Goal: Complete application form

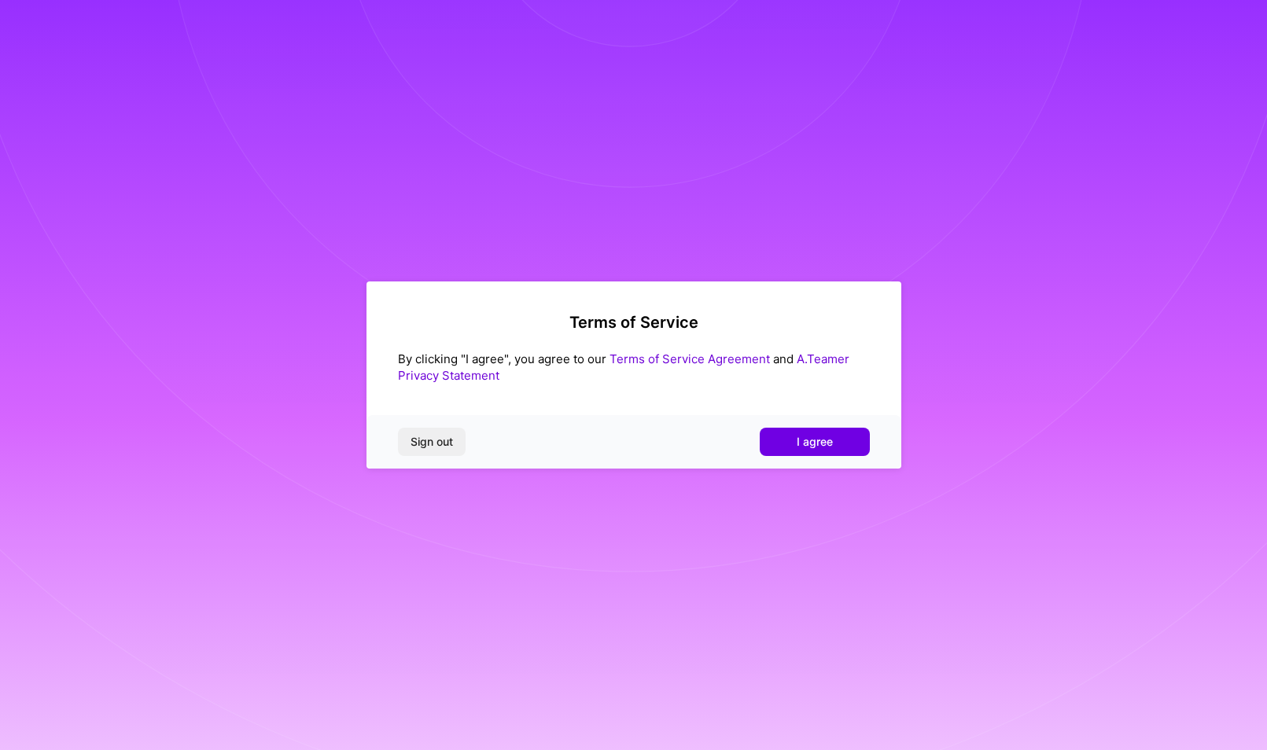
click at [717, 360] on link "Terms of Service Agreement" at bounding box center [690, 359] width 160 height 15
click at [791, 437] on button "I agree" at bounding box center [815, 442] width 110 height 28
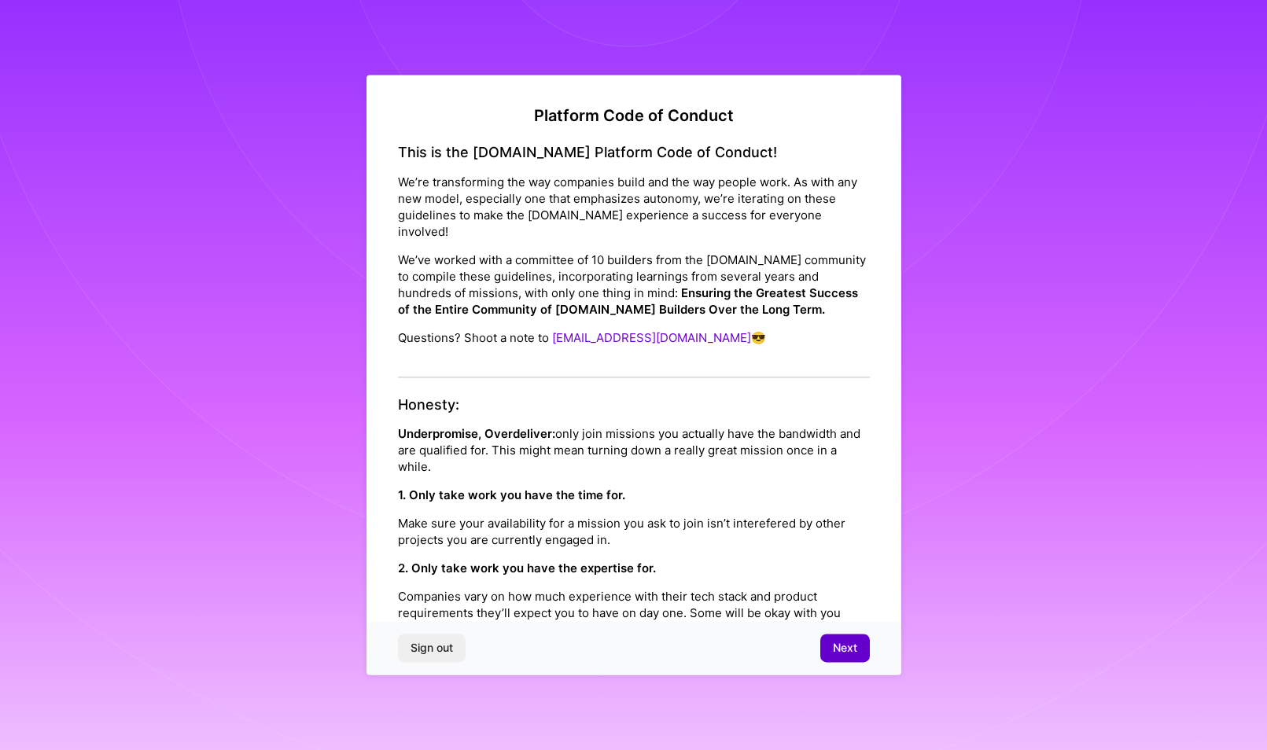
click at [845, 651] on span "Next" at bounding box center [845, 649] width 24 height 16
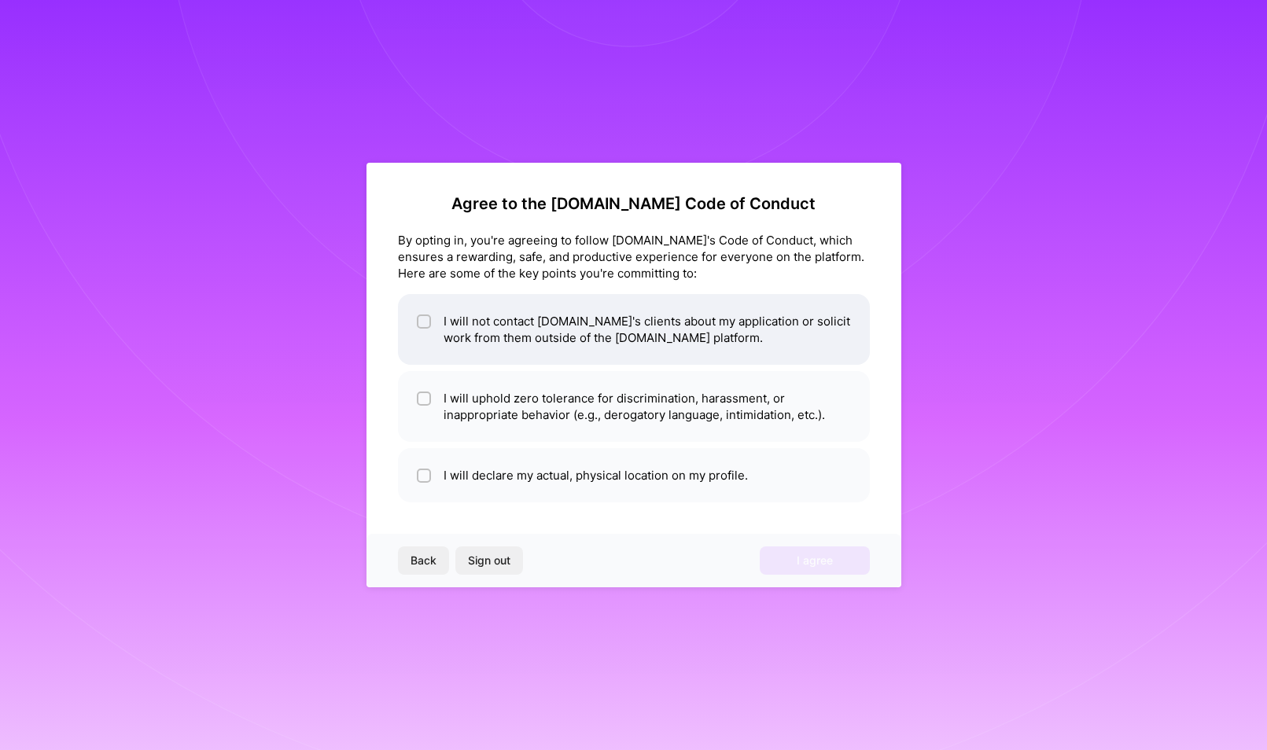
click at [503, 341] on li "I will not contact [DOMAIN_NAME]'s clients about my application or solicit work…" at bounding box center [634, 329] width 472 height 71
checkbox input "true"
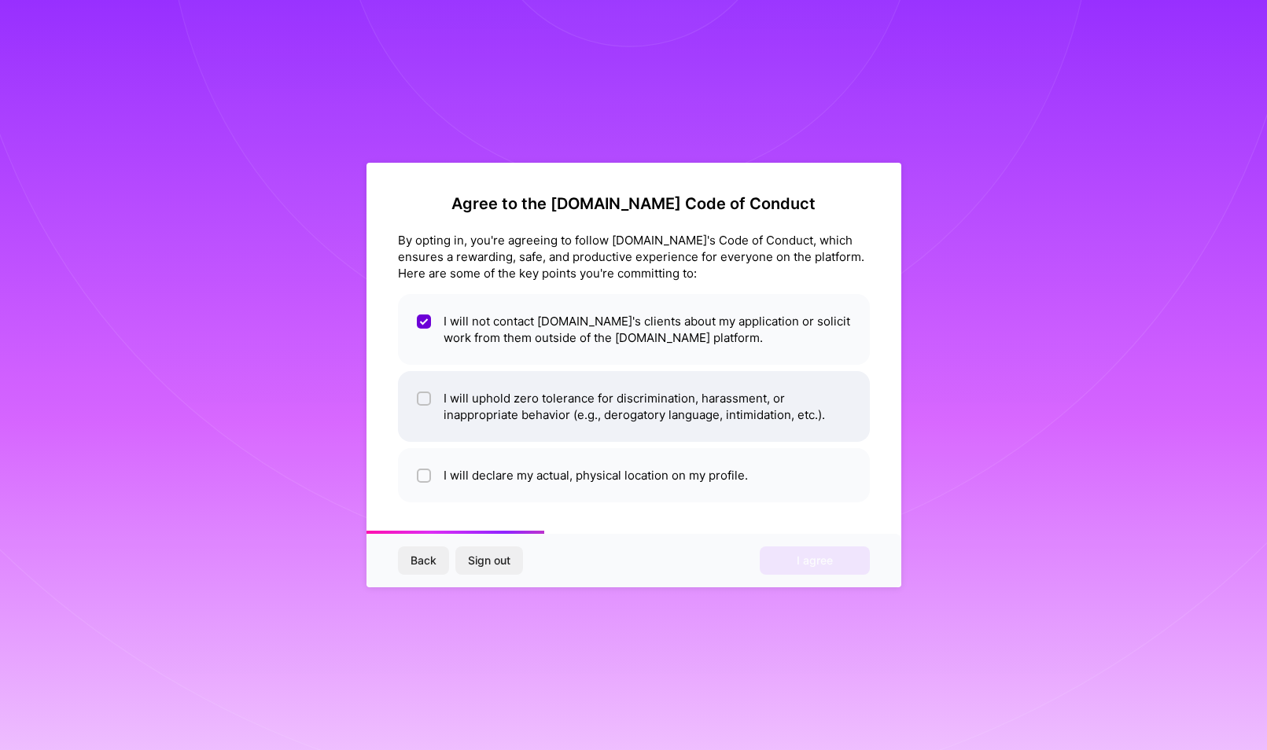
click at [495, 415] on li "I will uphold zero tolerance for discrimination, harassment, or inappropriate b…" at bounding box center [634, 406] width 472 height 71
checkbox input "true"
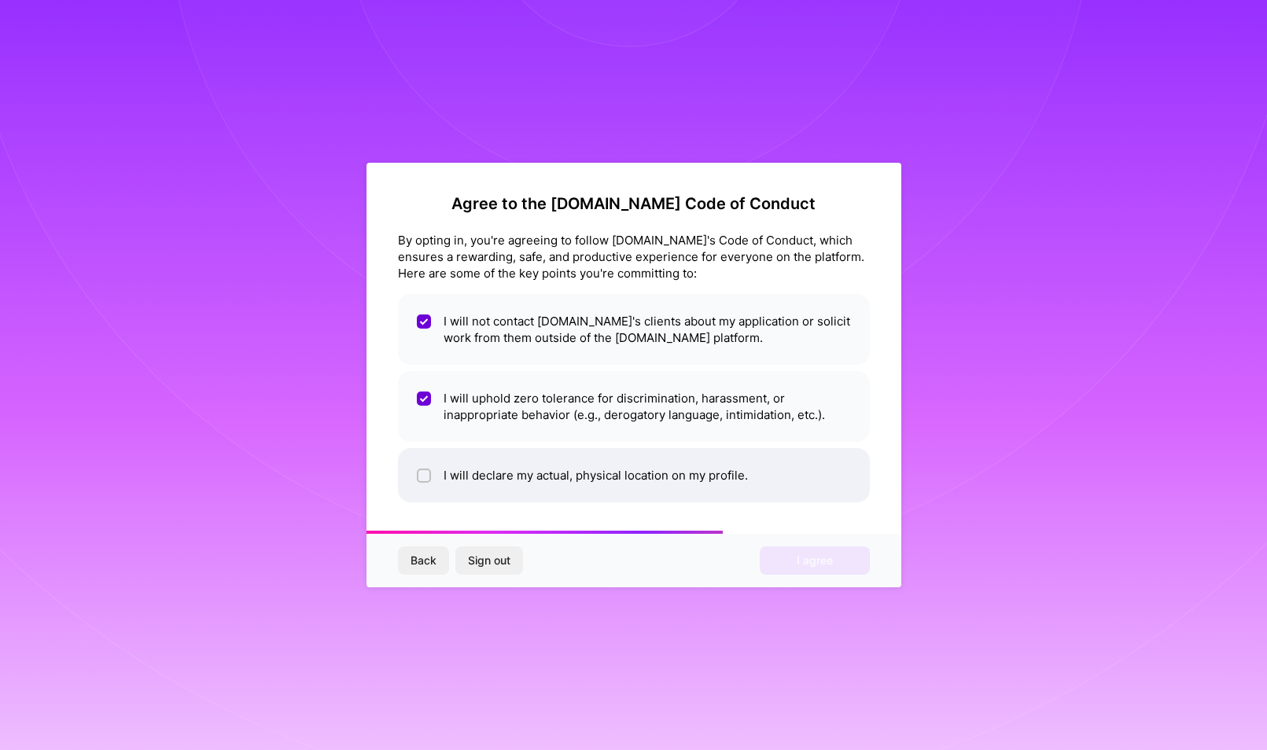
click at [498, 477] on li "I will declare my actual, physical location on my profile." at bounding box center [634, 475] width 472 height 54
checkbox input "true"
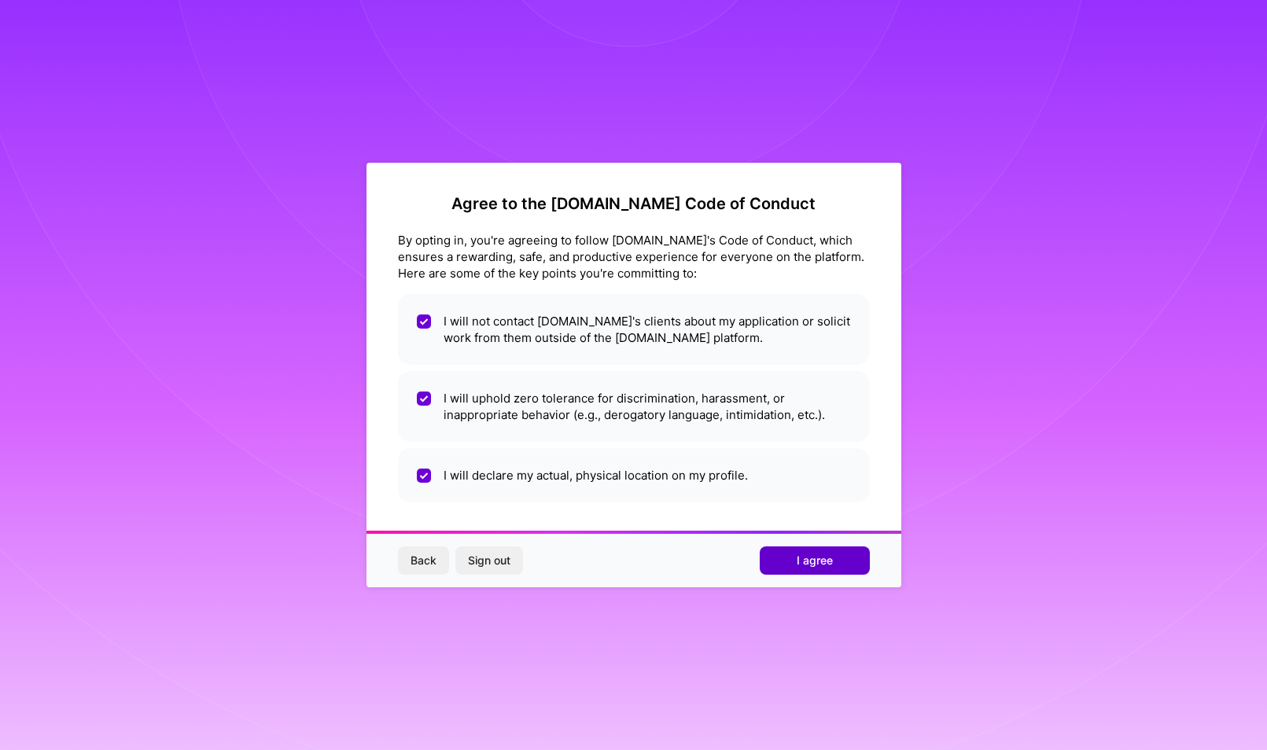
click at [798, 566] on span "I agree" at bounding box center [815, 561] width 36 height 16
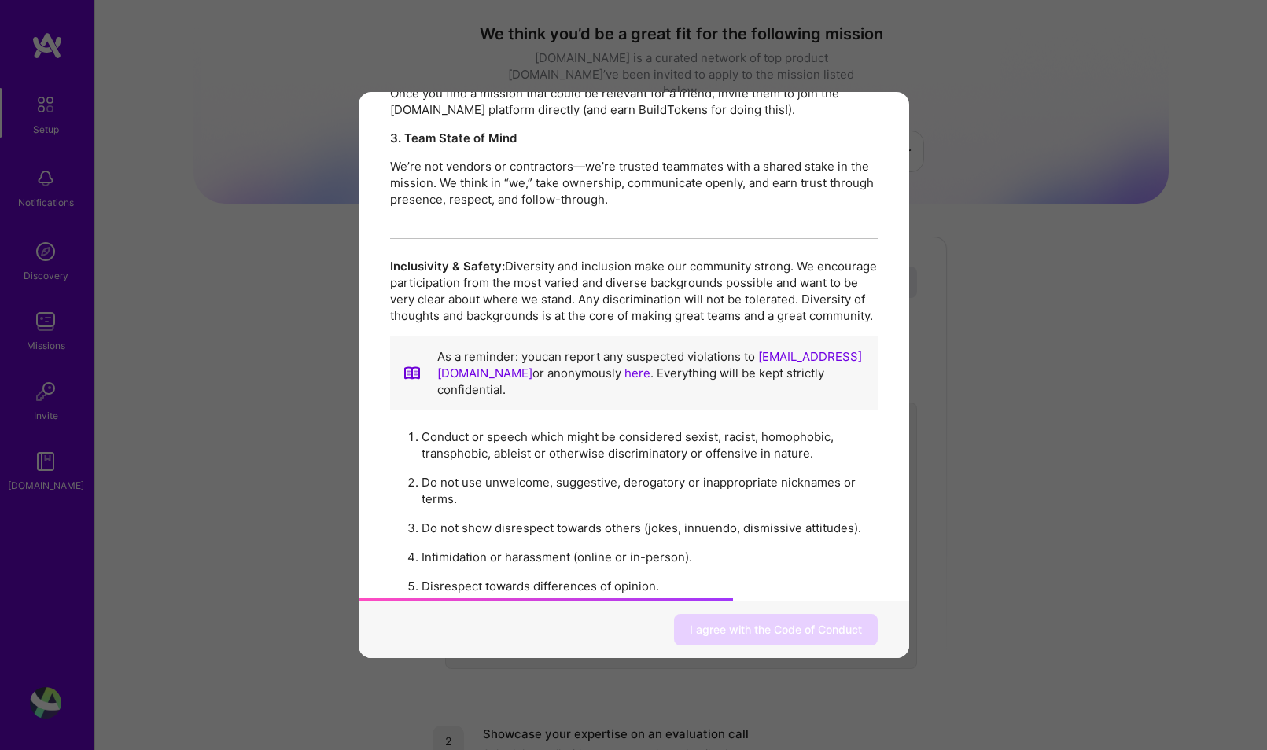
scroll to position [1668, 0]
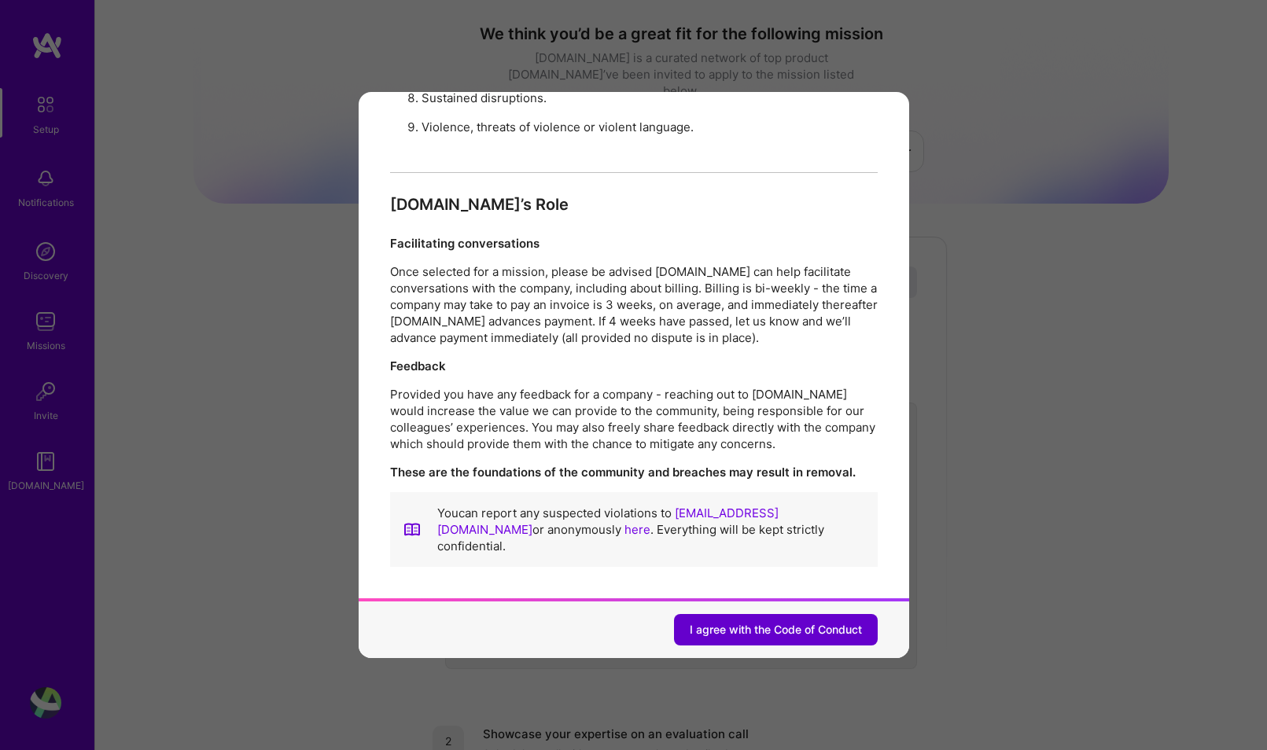
click at [787, 632] on span "I agree with the Code of Conduct" at bounding box center [776, 630] width 172 height 16
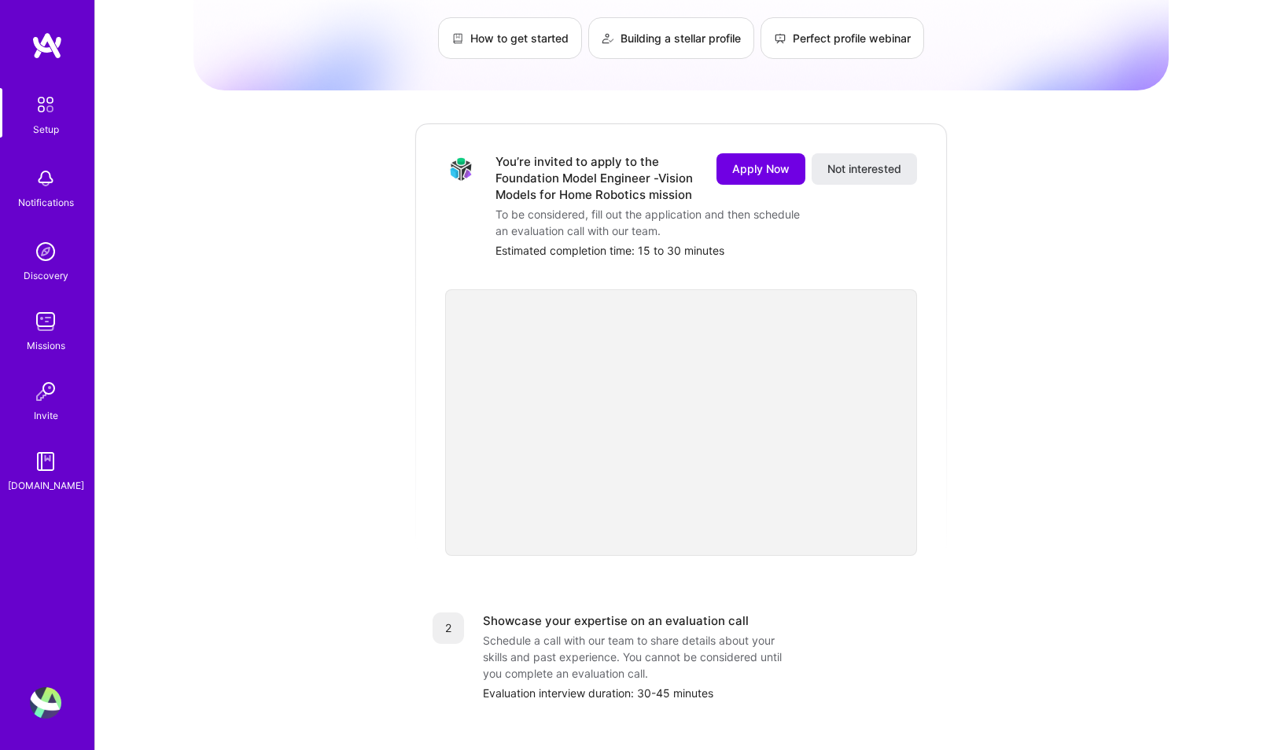
scroll to position [112, 0]
click at [42, 322] on img at bounding box center [45, 321] width 31 height 31
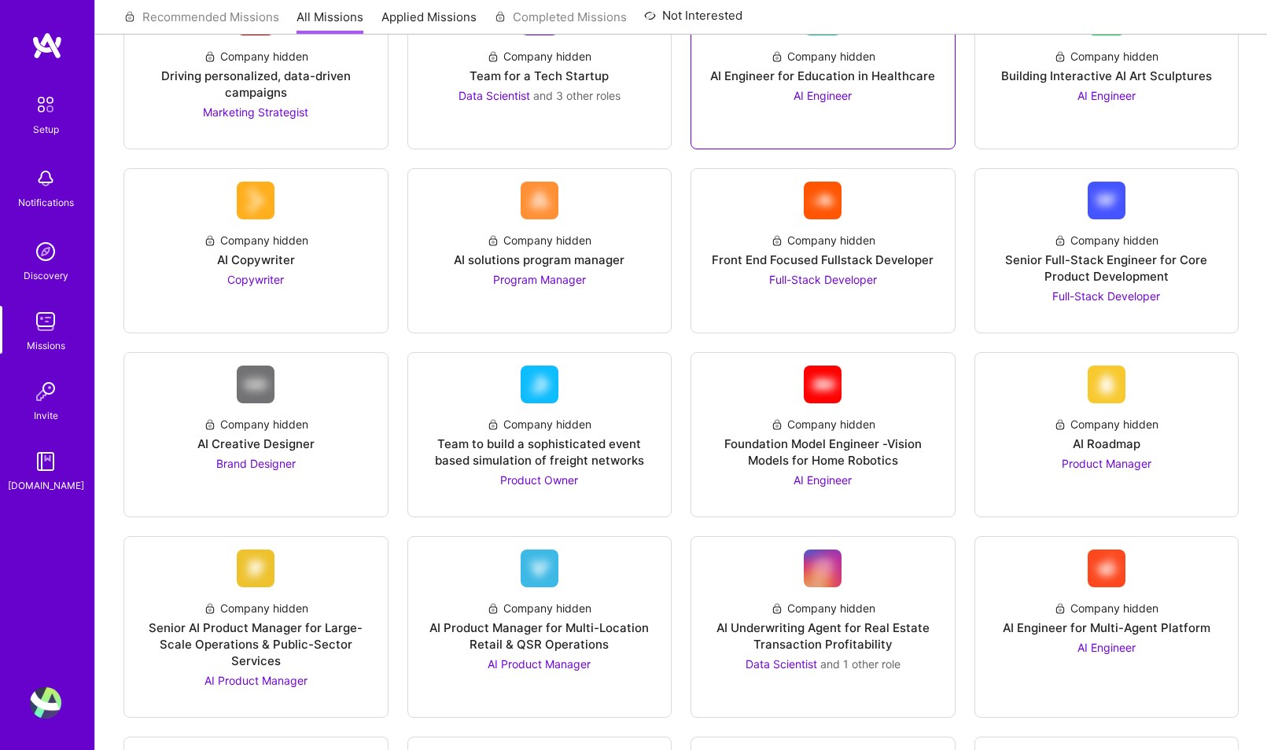
scroll to position [276, 0]
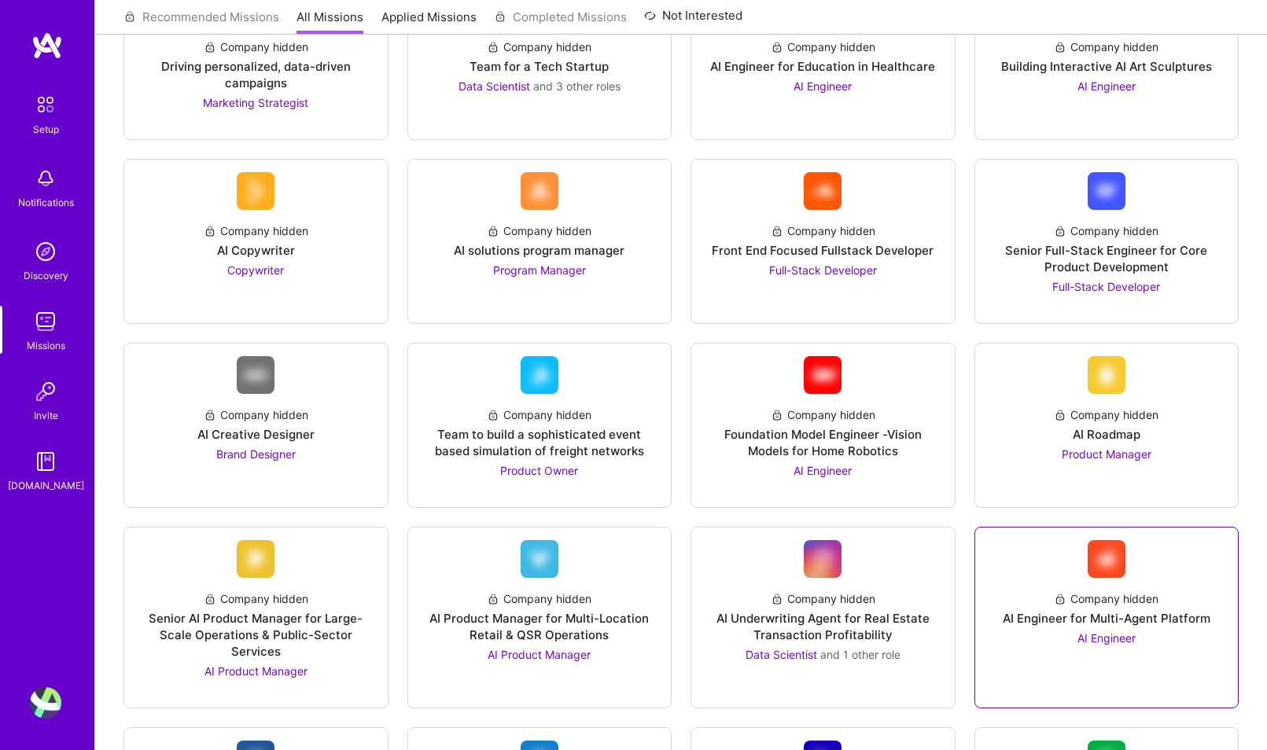
click at [1121, 639] on span "AI Engineer" at bounding box center [1107, 638] width 58 height 13
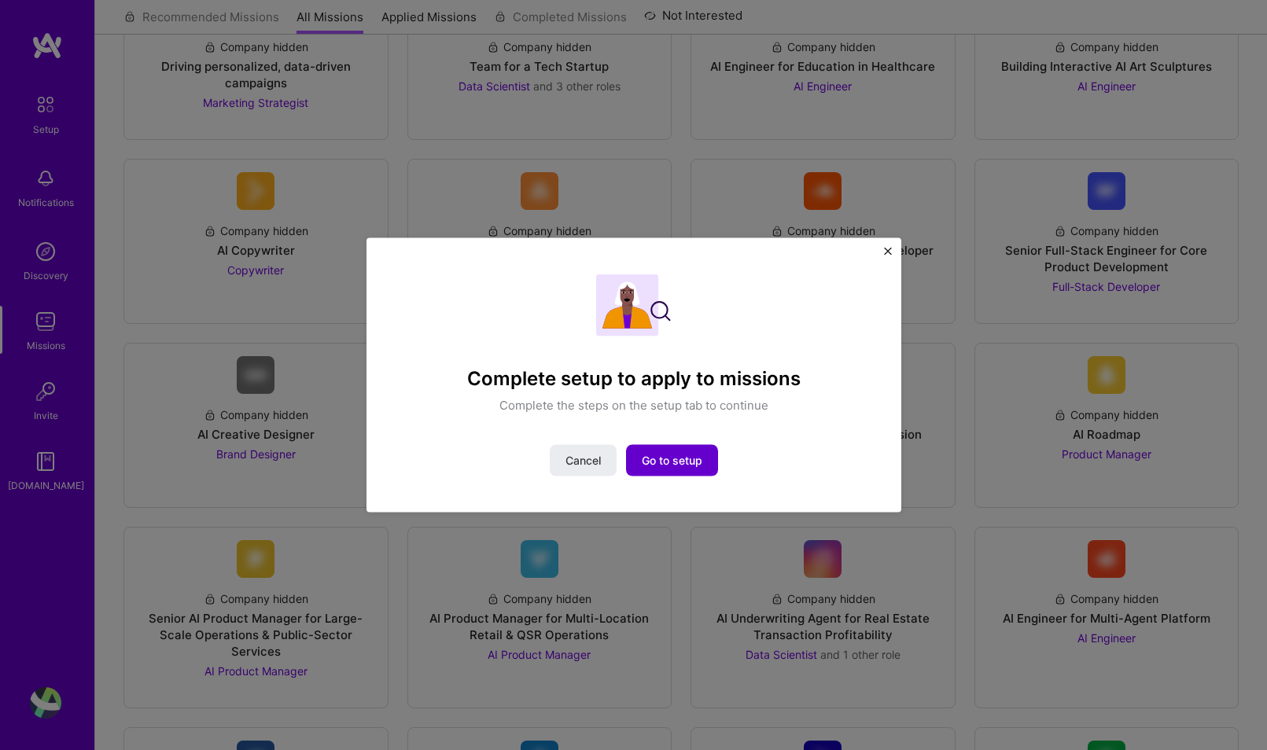
click at [670, 461] on span "Go to setup" at bounding box center [672, 460] width 61 height 16
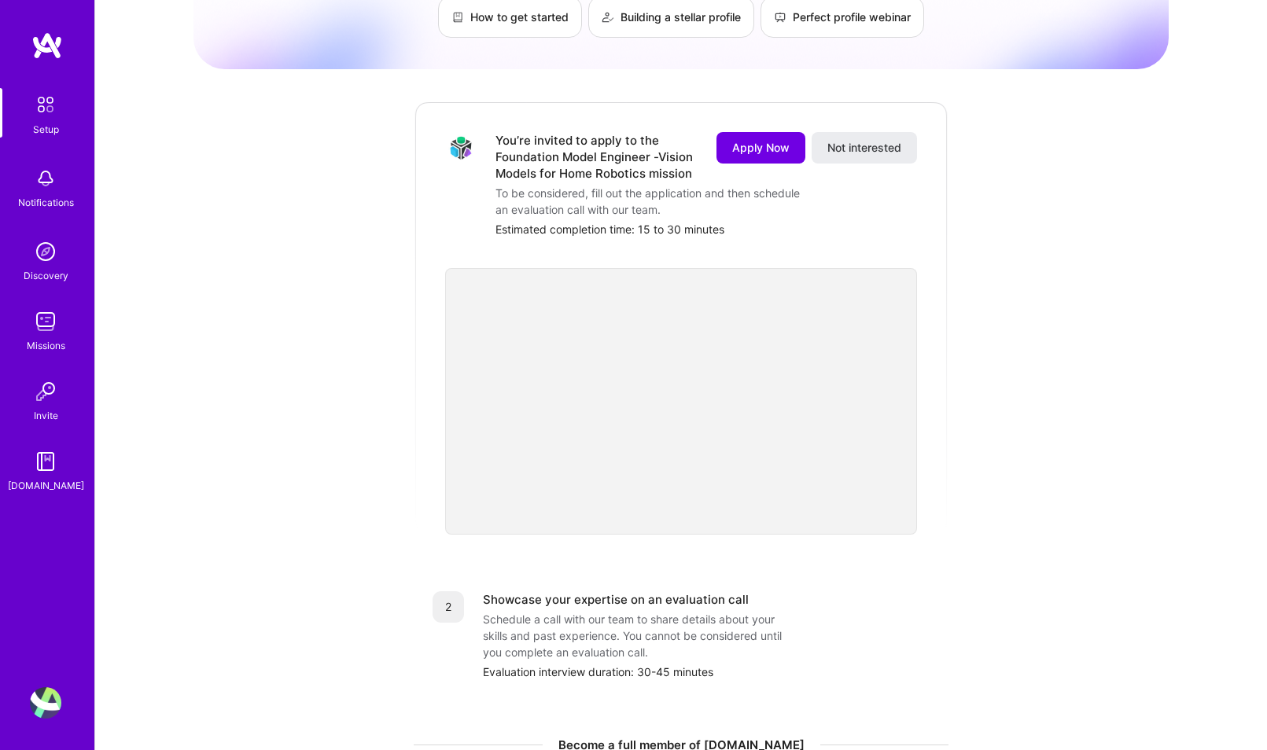
scroll to position [326, 0]
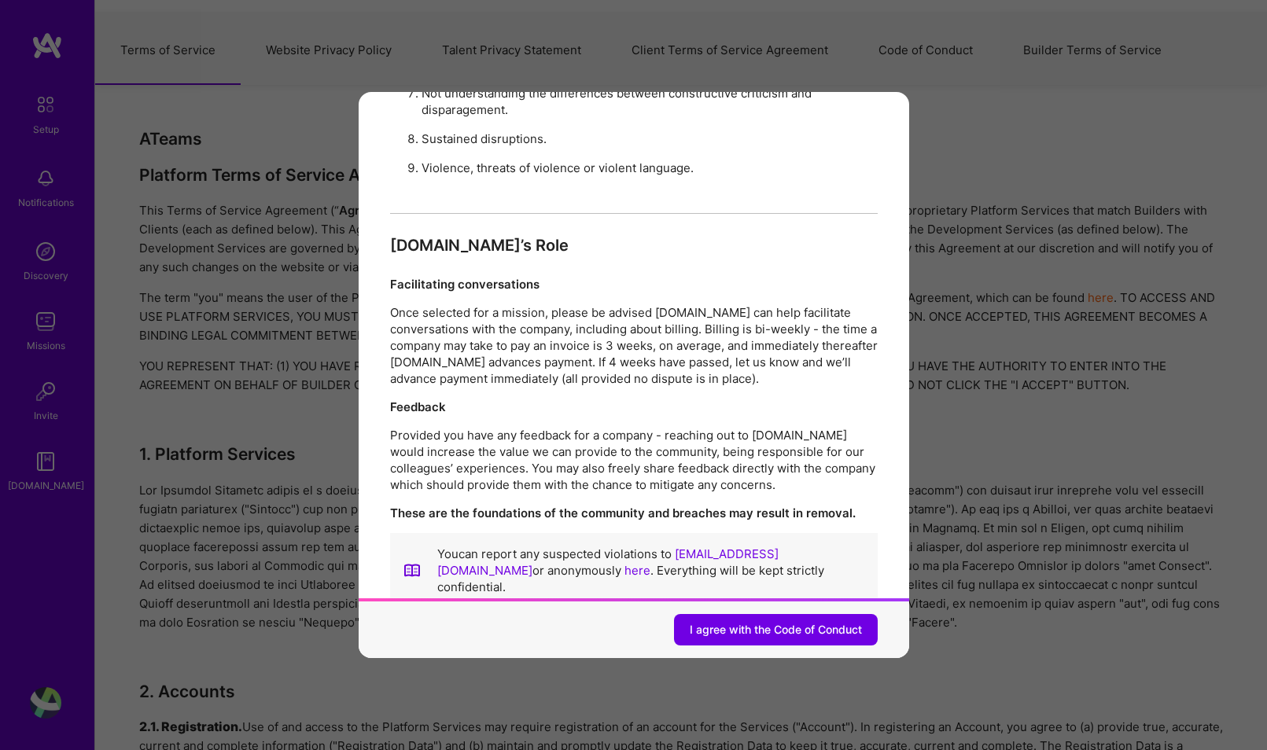
scroll to position [1668, 0]
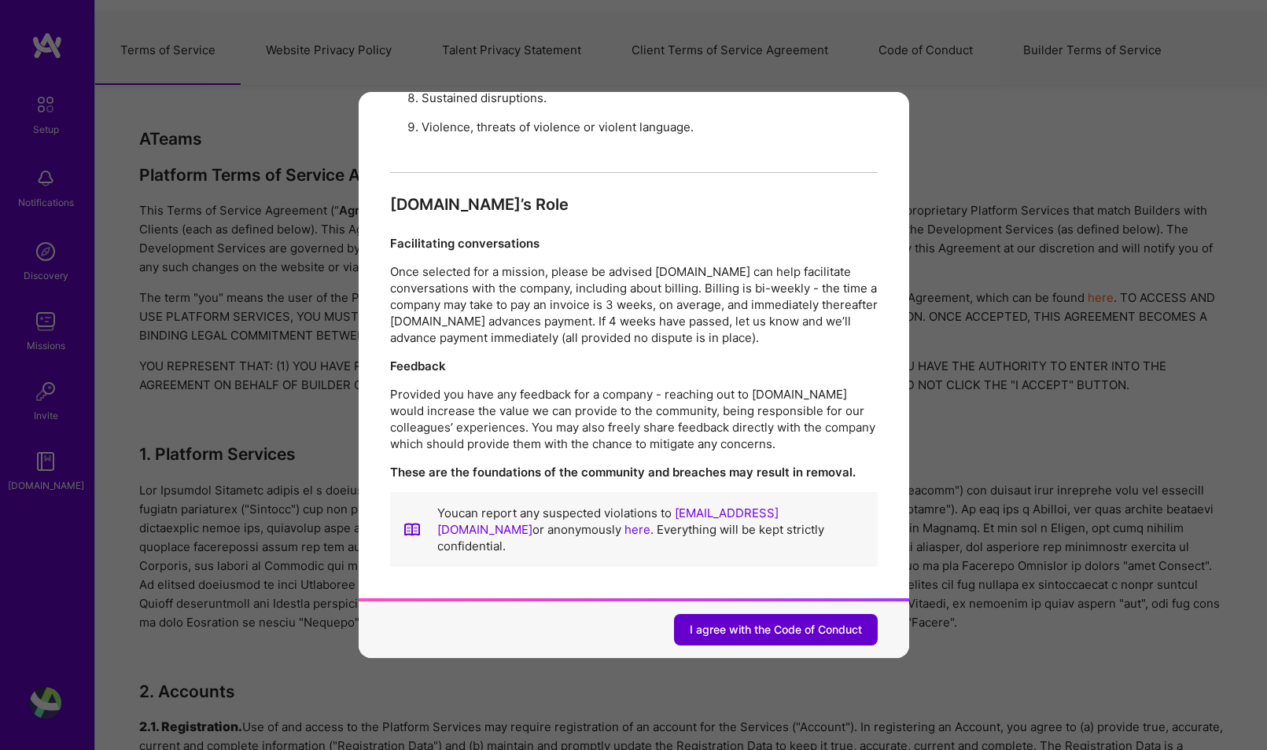
click at [755, 630] on span "I agree with the Code of Conduct" at bounding box center [776, 630] width 172 height 16
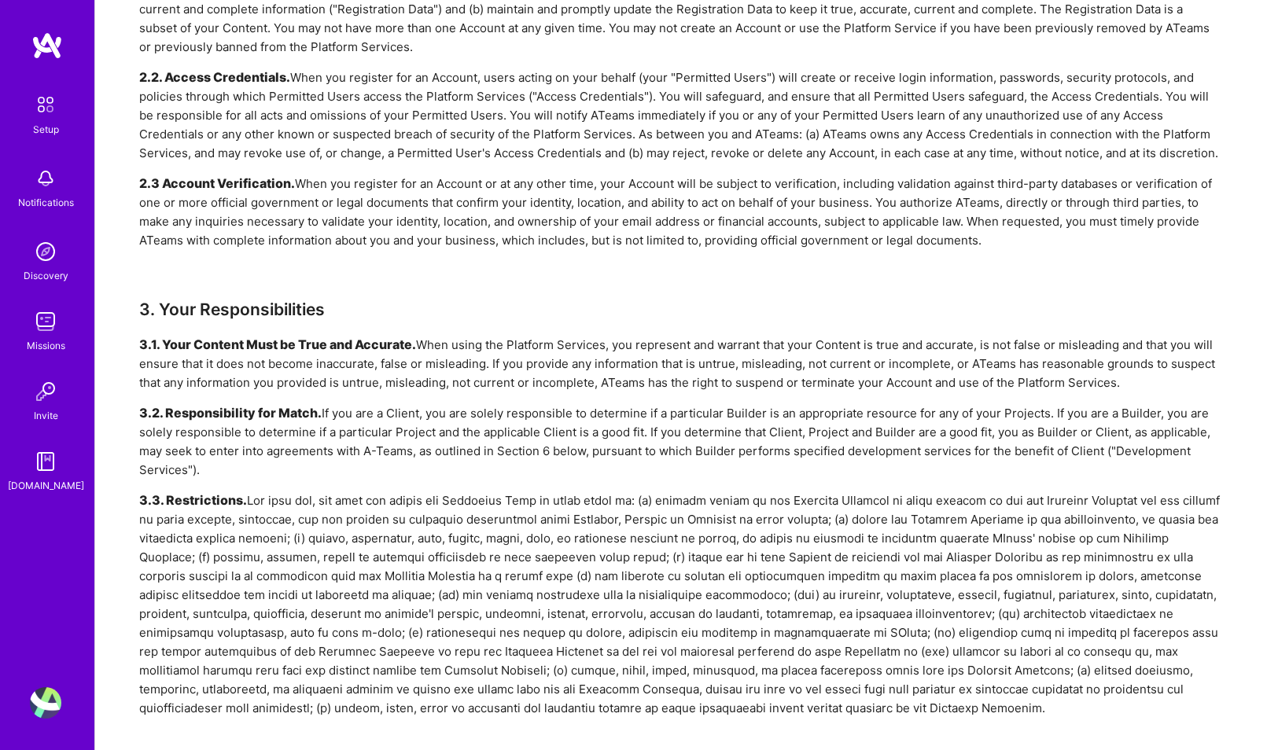
scroll to position [0, 0]
